Goal: Task Accomplishment & Management: Use online tool/utility

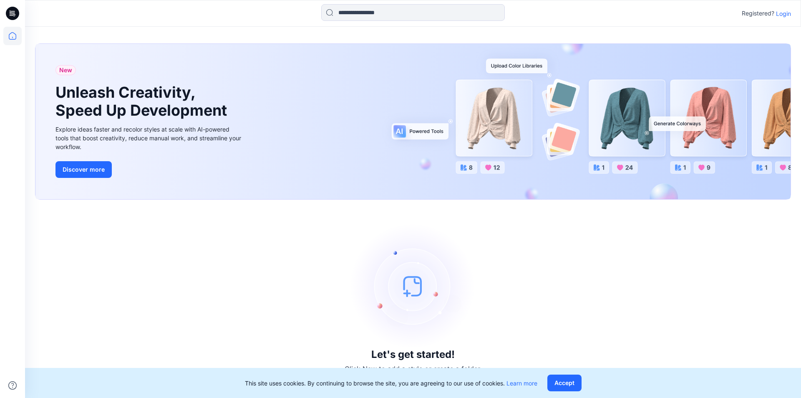
click at [784, 10] on p "Login" at bounding box center [783, 13] width 15 height 9
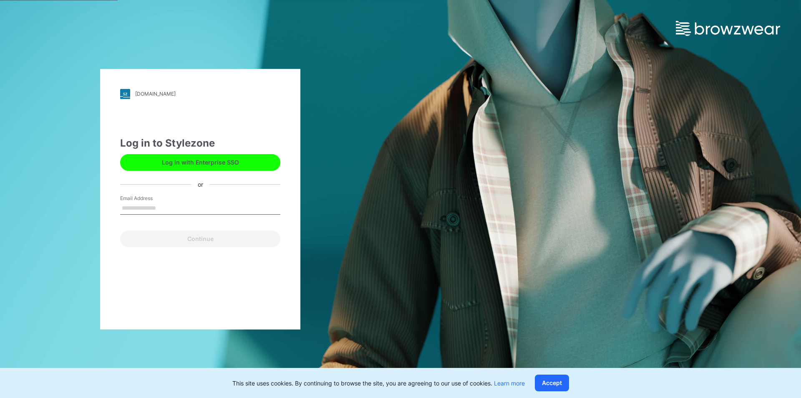
click at [192, 205] on input "Email Address" at bounding box center [200, 208] width 160 height 13
type input "**********"
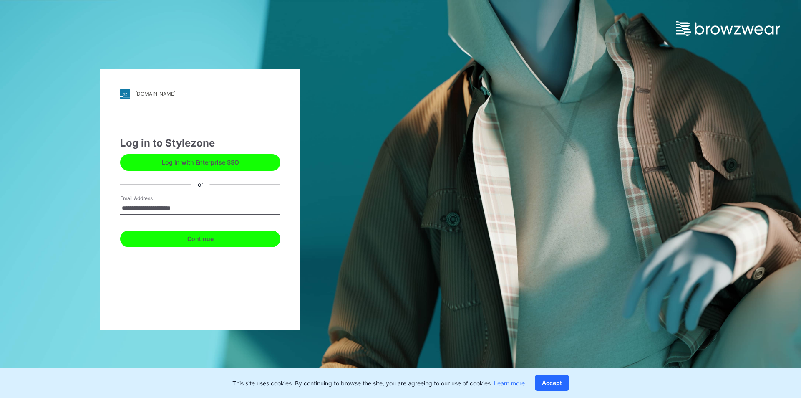
click at [198, 240] on button "Continue" at bounding box center [200, 238] width 160 height 17
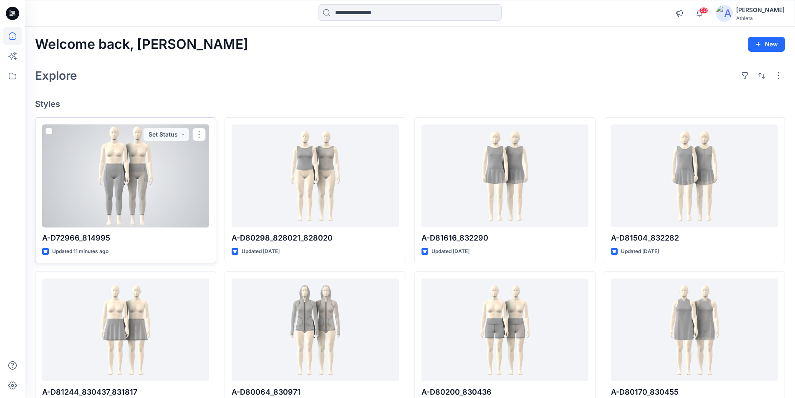
click at [151, 259] on div "A-D72966_814995 Updated 11 minutes ago Set Status" at bounding box center [125, 190] width 181 height 146
click at [146, 234] on p "A-D72966_814995" at bounding box center [125, 238] width 167 height 12
click at [172, 136] on button "3D Line Adoption Sample (Vendor)" at bounding box center [131, 134] width 116 height 13
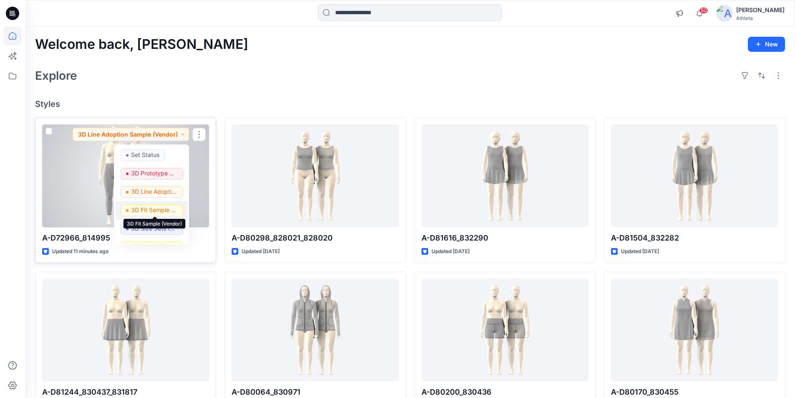
click at [167, 207] on p "3D Fit Sample (Vendor)" at bounding box center [154, 209] width 47 height 11
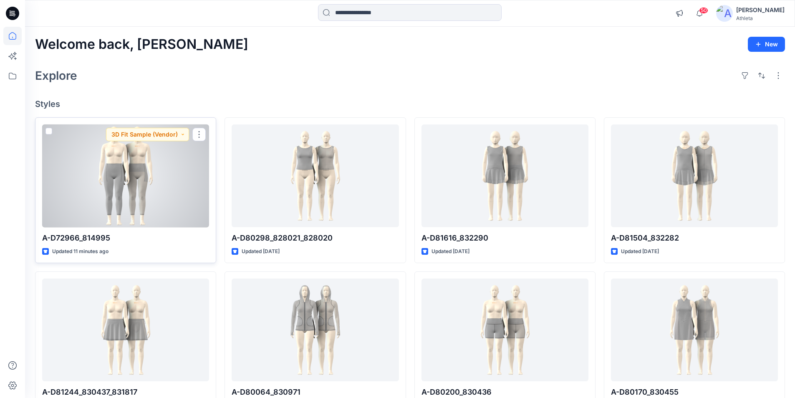
click at [158, 204] on div at bounding box center [125, 175] width 167 height 103
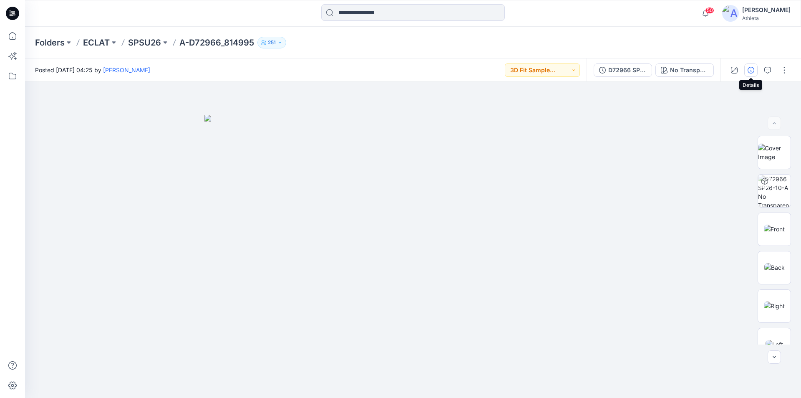
click at [752, 68] on icon "button" at bounding box center [751, 70] width 7 height 7
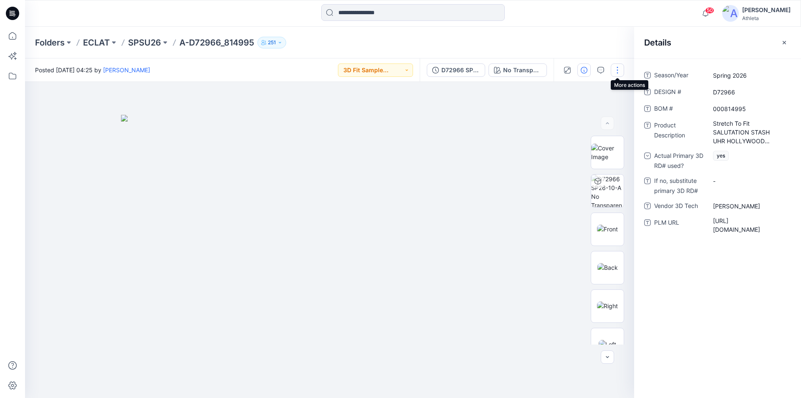
click at [616, 69] on button "button" at bounding box center [617, 69] width 13 height 13
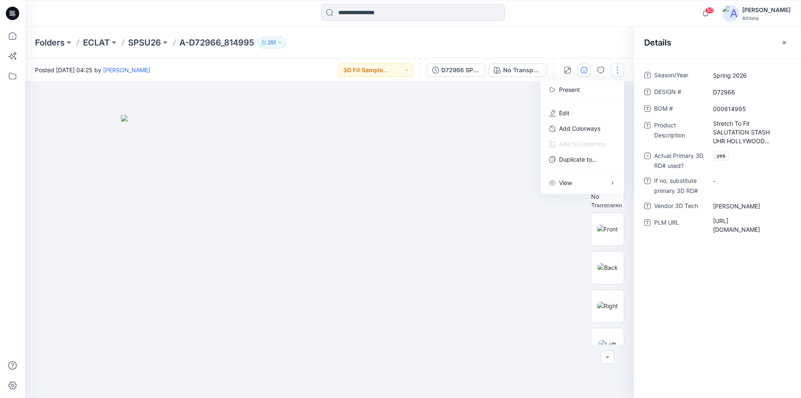
click at [584, 34] on div "Folders ECLAT SPSU26 A-D72966_814995 251" at bounding box center [413, 43] width 776 height 32
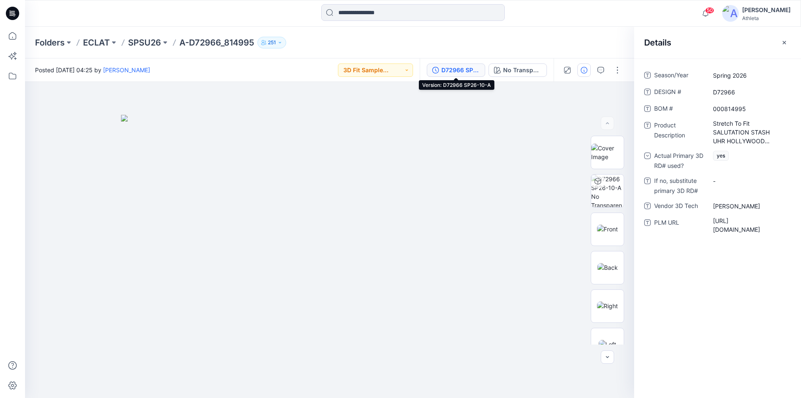
click at [435, 72] on icon "button" at bounding box center [435, 70] width 7 height 7
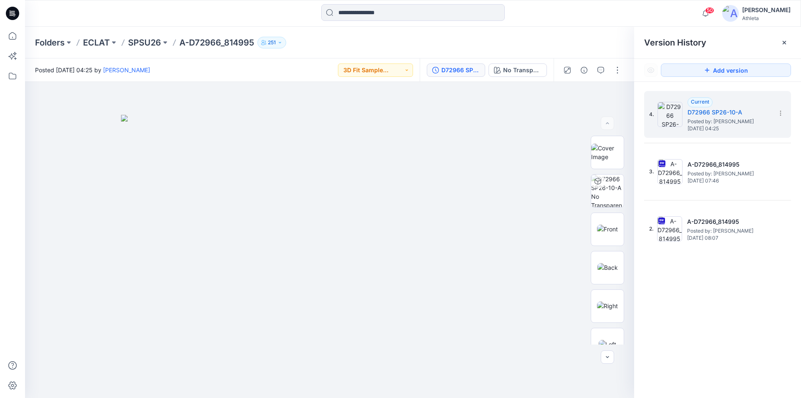
click at [225, 20] on div at bounding box center [413, 13] width 388 height 18
click at [290, 76] on div "Posted [DATE] 04:25 by [PERSON_NAME] 3D Fit Sample (Vendor)" at bounding box center [222, 69] width 395 height 23
click at [404, 70] on button "3D Fit Sample (Vendor)" at bounding box center [375, 69] width 75 height 13
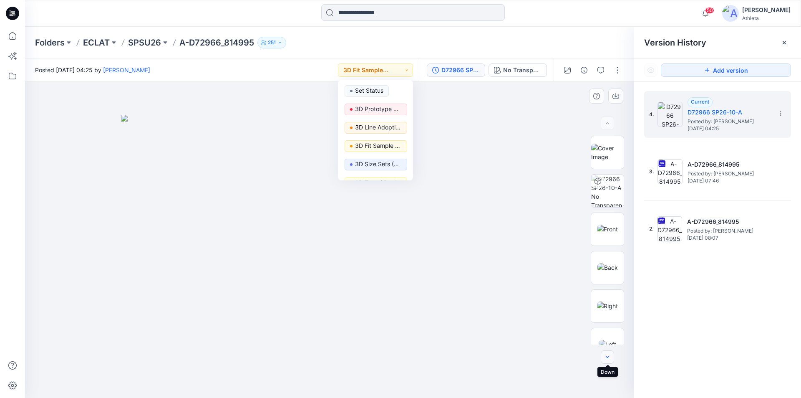
click at [604, 358] on button "button" at bounding box center [607, 356] width 13 height 13
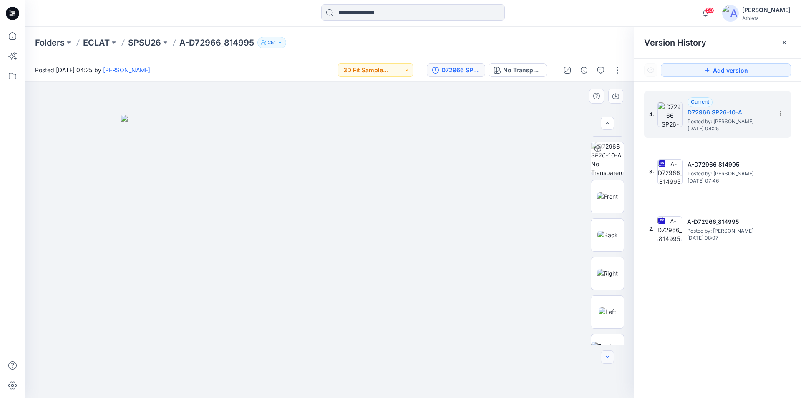
click at [604, 358] on button "button" at bounding box center [607, 356] width 13 height 13
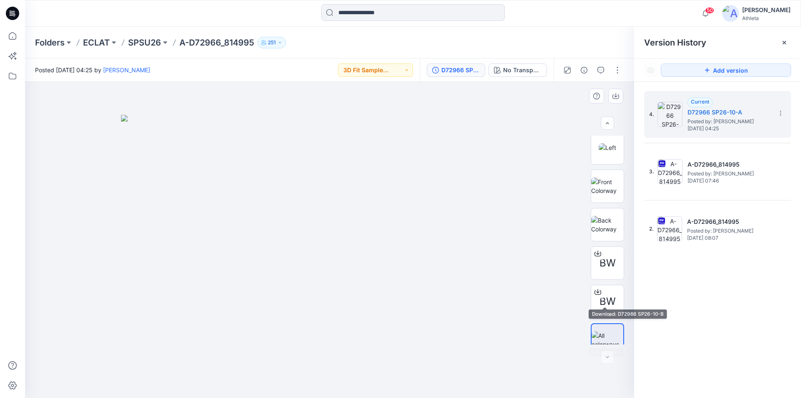
scroll to position [209, 0]
